Goal: Transaction & Acquisition: Download file/media

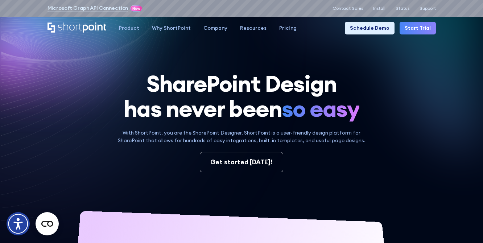
click at [409, 82] on h1 "SharePoint Design has never been so easy" at bounding box center [241, 96] width 388 height 50
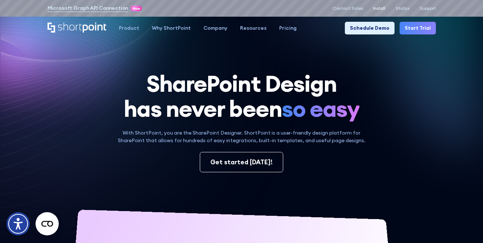
click at [382, 8] on p "Install" at bounding box center [379, 8] width 12 height 5
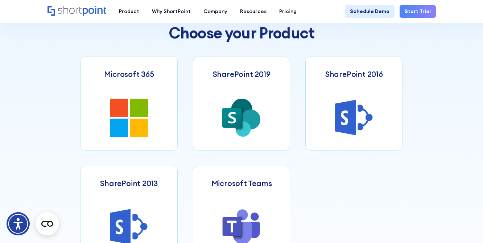
scroll to position [281, 0]
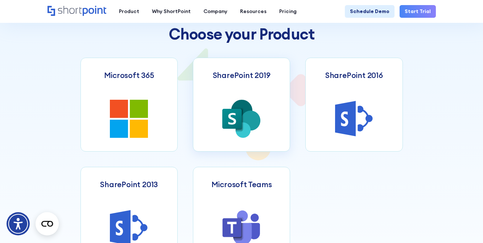
click at [257, 124] on icon at bounding box center [251, 121] width 20 height 20
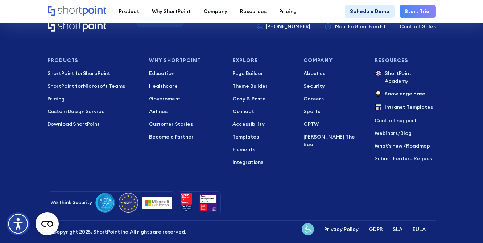
scroll to position [1666, 0]
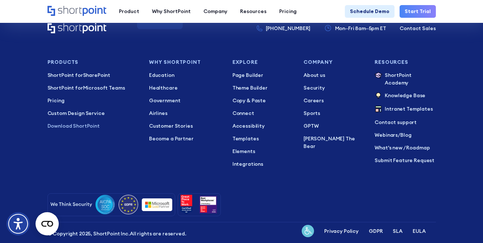
click at [87, 122] on p "Download ShortPoint" at bounding box center [92, 126] width 91 height 8
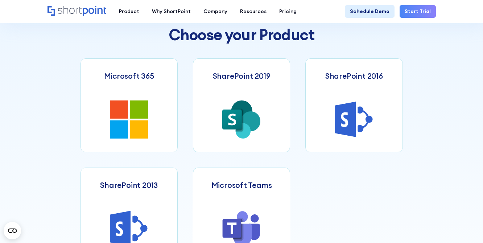
scroll to position [282, 0]
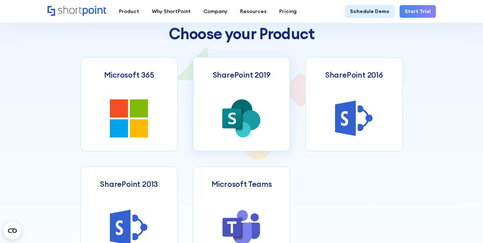
click at [238, 118] on icon at bounding box center [232, 118] width 20 height 20
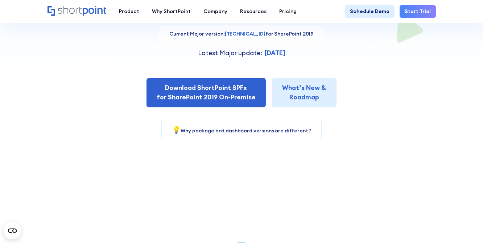
scroll to position [180, 0]
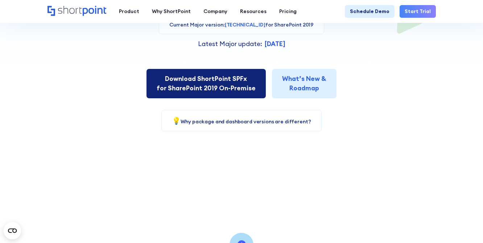
click at [230, 79] on link "Download ShortPoint SPFx for SharePoint 2019 On-Premise" at bounding box center [205, 83] width 119 height 29
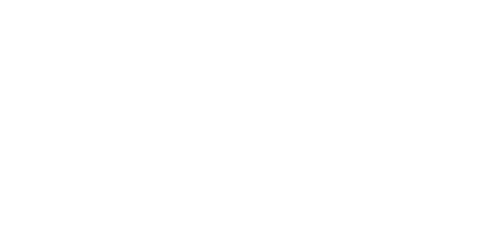
select select "SharePoint SE"
select select "+380"
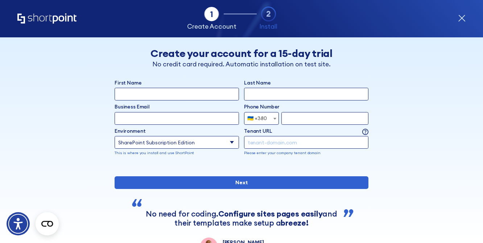
click at [194, 95] on input "First Name" at bounding box center [177, 94] width 124 height 13
type input "Test"
click at [289, 94] on input "Last Name" at bounding box center [306, 94] width 124 height 13
type input "test"
click at [188, 125] on div "First Name Test Last Name test Business Email Invalid Email Address Phone Numbe…" at bounding box center [242, 122] width 254 height 87
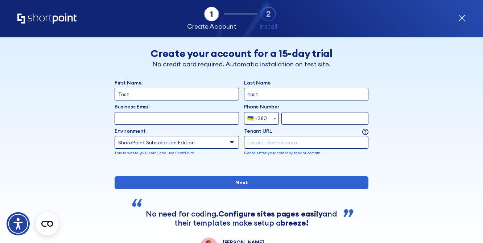
click at [198, 118] on input "Business Email" at bounding box center [177, 118] width 124 height 13
type input "123"
click at [303, 119] on input "form" at bounding box center [324, 118] width 87 height 13
type input "123123123"
click at [287, 136] on input "tenant-domain.com" at bounding box center [306, 142] width 124 height 13
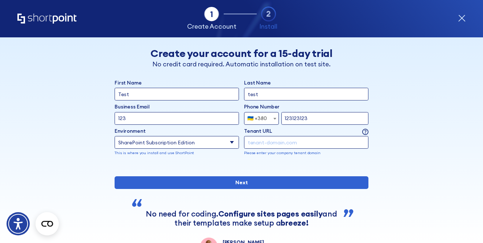
type input "[PERSON_NAME][DOMAIN_NAME]"
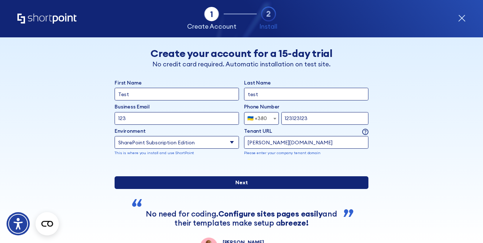
click at [252, 189] on input "Next" at bounding box center [242, 182] width 254 height 13
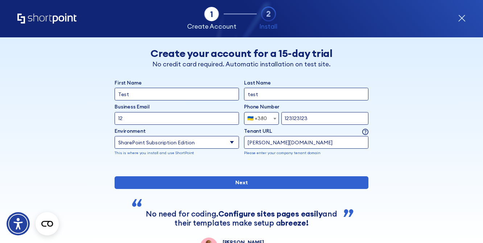
type input "1"
type input "[EMAIL_ADDRESS][DOMAIN_NAME]"
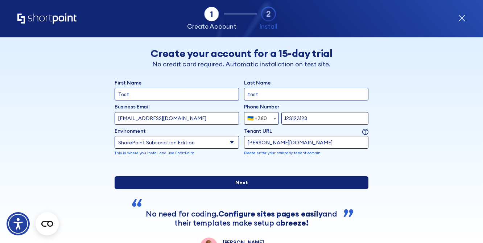
click at [307, 189] on input "Next" at bounding box center [242, 182] width 254 height 13
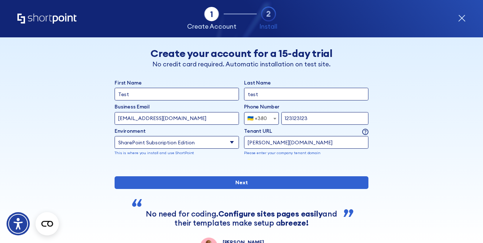
drag, startPoint x: 319, startPoint y: 115, endPoint x: 259, endPoint y: 109, distance: 59.3
click at [259, 109] on div "Phone Number Afghanistan (+93) Albania (+355) Algeria (+213) American Samoa (+1…" at bounding box center [306, 114] width 124 height 22
drag, startPoint x: 313, startPoint y: 114, endPoint x: 282, endPoint y: 114, distance: 31.2
click at [282, 114] on input "123123123" at bounding box center [324, 118] width 87 height 13
drag, startPoint x: 322, startPoint y: 120, endPoint x: 233, endPoint y: 117, distance: 89.2
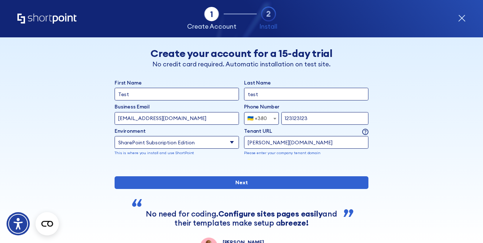
click at [233, 117] on div "Business Email Invalid Email Address kyrylo@shortpoint.com Phone Number Afghani…" at bounding box center [242, 114] width 254 height 22
type input "936571581"
click at [227, 215] on div "First Name Test Last Name test Business Email Invalid Email Address kyrylo@shor…" at bounding box center [242, 167] width 254 height 176
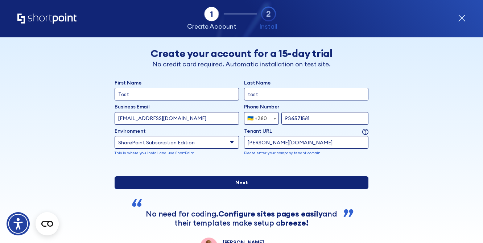
click at [246, 189] on input "Next" at bounding box center [242, 182] width 254 height 13
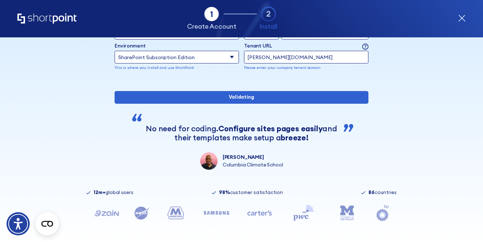
scroll to position [109, 0]
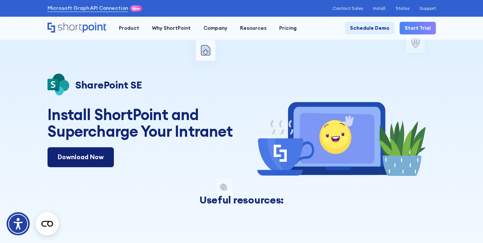
click at [90, 155] on link "Download Now" at bounding box center [80, 157] width 66 height 20
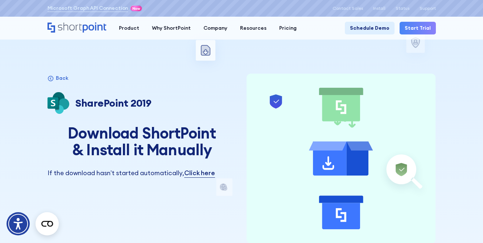
click at [204, 175] on link "Click here" at bounding box center [199, 172] width 30 height 9
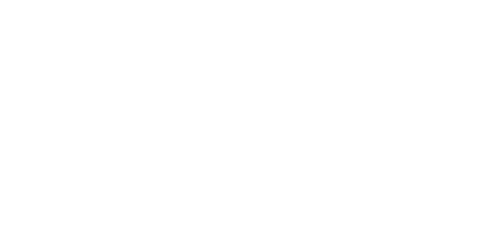
select select "+380"
select select "SharePoint SE"
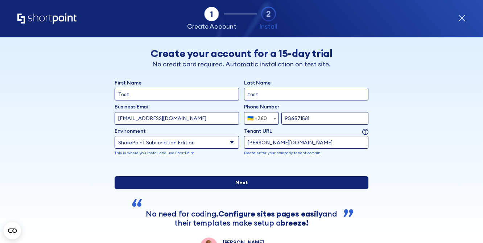
click at [244, 189] on input "Next" at bounding box center [242, 182] width 254 height 13
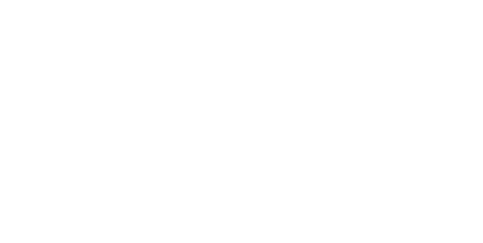
select select "+380"
select select "SharePoint SE"
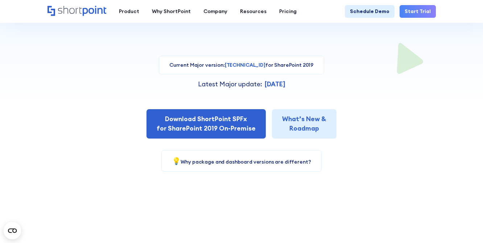
scroll to position [142, 0]
